Goal: Go to known website: Access a specific website the user already knows

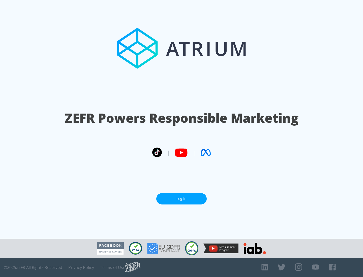
click at [182, 199] on link "Log In" at bounding box center [181, 198] width 50 height 11
